Goal: Transaction & Acquisition: Book appointment/travel/reservation

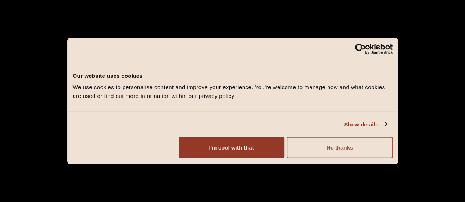
click at [392, 159] on button "No thanks" at bounding box center [339, 147] width 105 height 21
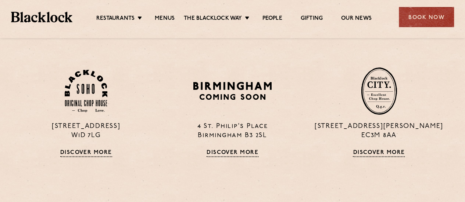
scroll to position [441, 0]
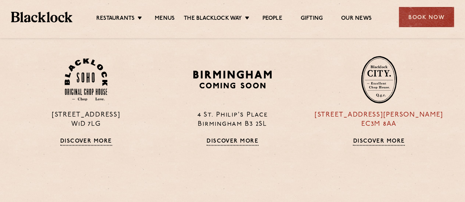
click at [369, 125] on p "13 Philpot Lane EC3M 8AA" at bounding box center [378, 120] width 135 height 18
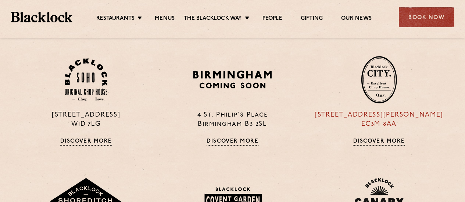
click at [370, 114] on p "13 Philpot Lane EC3M 8AA" at bounding box center [378, 120] width 135 height 18
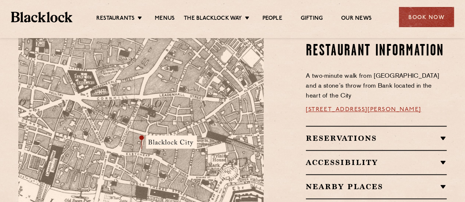
scroll to position [441, 0]
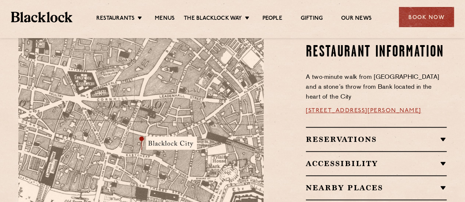
click at [313, 127] on div "Reservations RESERVATIONS We know that bookings are important for any occasions…" at bounding box center [376, 139] width 141 height 24
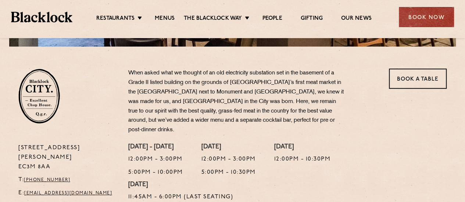
scroll to position [220, 0]
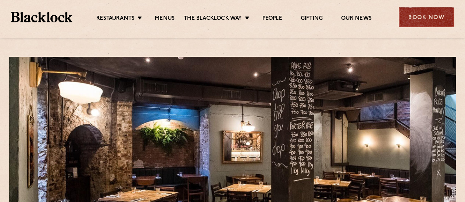
click at [419, 13] on div "Book Now" at bounding box center [426, 17] width 55 height 20
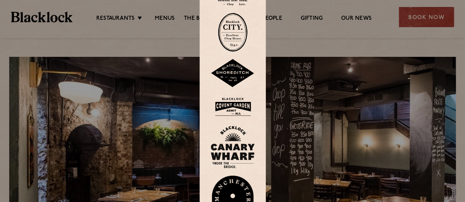
click at [230, 43] on img at bounding box center [232, 32] width 29 height 39
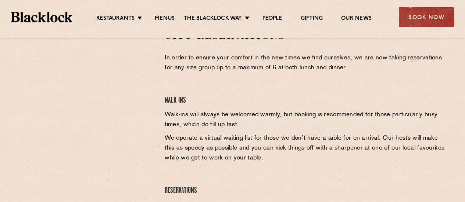
scroll to position [220, 0]
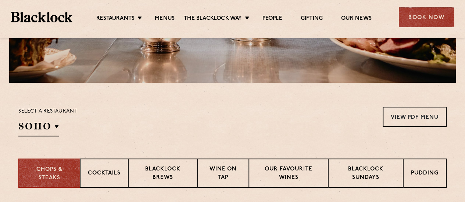
scroll to position [257, 0]
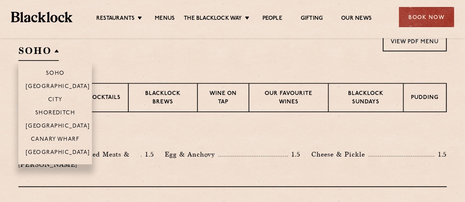
click at [49, 55] on h2 "SOHO" at bounding box center [38, 52] width 40 height 17
click at [60, 125] on p "[GEOGRAPHIC_DATA]" at bounding box center [58, 126] width 64 height 7
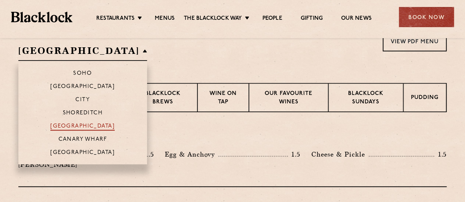
click at [60, 125] on p "[GEOGRAPHIC_DATA]" at bounding box center [82, 126] width 64 height 7
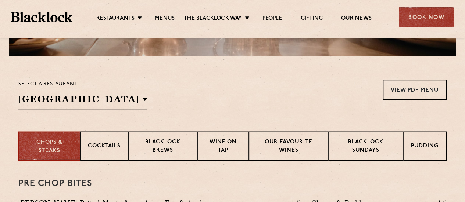
scroll to position [184, 0]
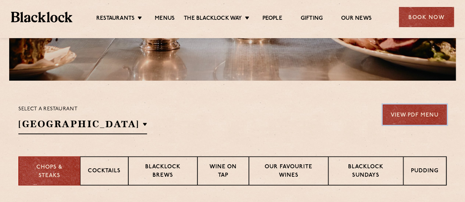
click at [398, 114] on link "View PDF Menu" at bounding box center [415, 115] width 64 height 20
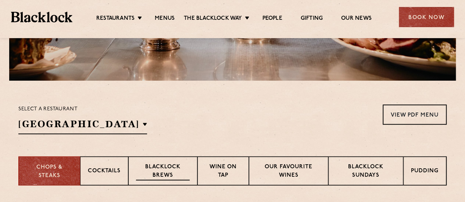
click at [171, 171] on p "Blacklock Brews" at bounding box center [163, 172] width 54 height 17
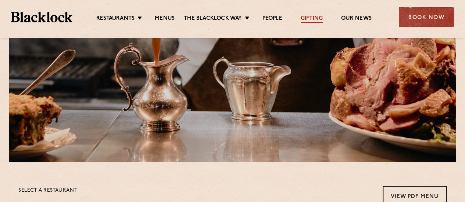
scroll to position [73, 0]
